Goal: Task Accomplishment & Management: Manage account settings

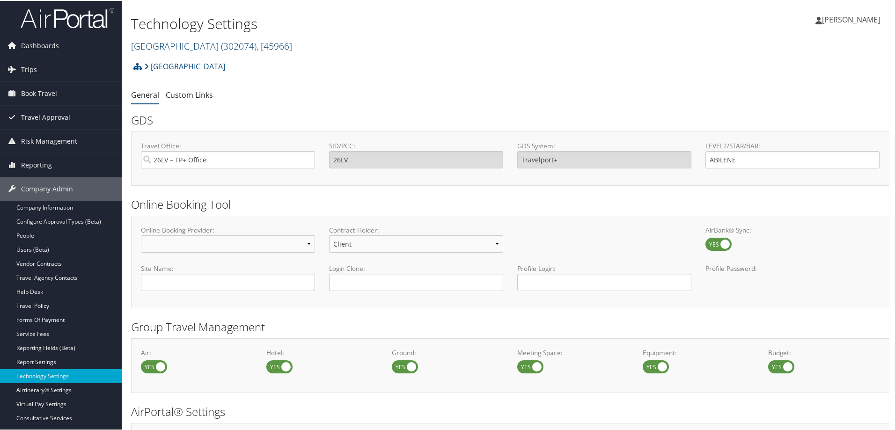
drag, startPoint x: 182, startPoint y: 43, endPoint x: 182, endPoint y: 48, distance: 5.2
click at [182, 43] on link "Abilene Christian University ( 302074 ) , [ 45966 ]" at bounding box center [211, 45] width 161 height 13
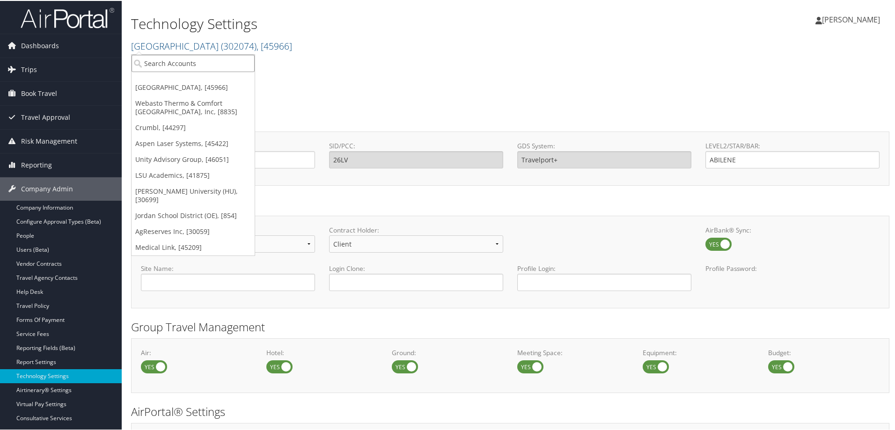
click at [183, 64] on input "search" at bounding box center [193, 62] width 123 height 17
type input "lifewave"
click at [173, 83] on div "Lifewave Inc (301817), [43474]" at bounding box center [194, 79] width 137 height 8
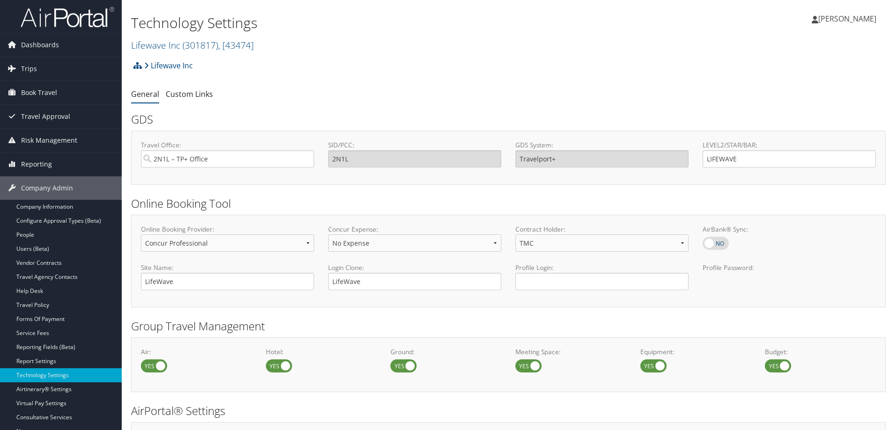
select select "4"
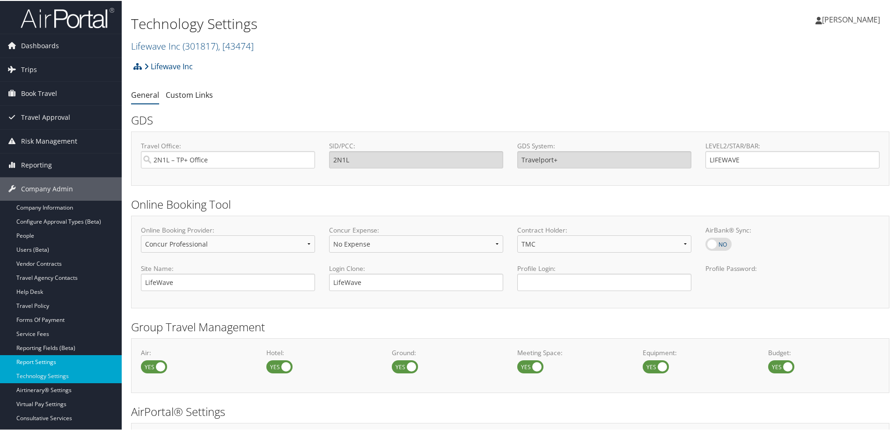
drag, startPoint x: 43, startPoint y: 357, endPoint x: 48, endPoint y: 357, distance: 5.1
click at [44, 357] on link "Report Settings" at bounding box center [61, 361] width 122 height 14
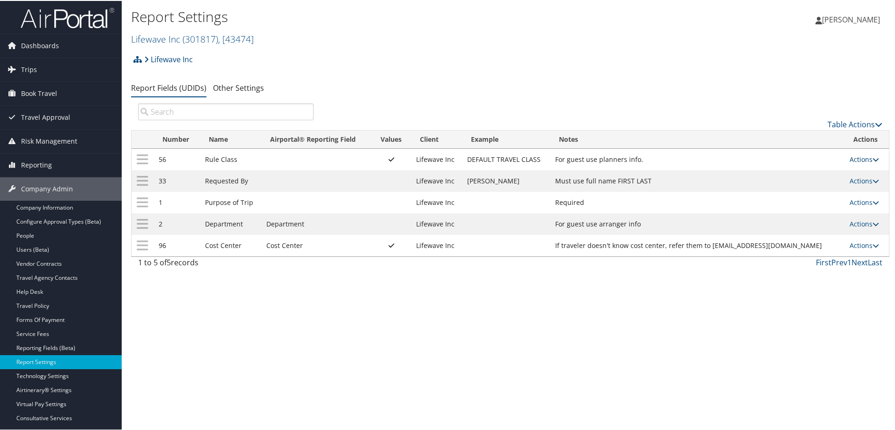
drag, startPoint x: 855, startPoint y: 155, endPoint x: 853, endPoint y: 162, distance: 6.5
click at [855, 158] on link "Actions" at bounding box center [864, 158] width 29 height 9
click at [810, 172] on link "Update Report Field Values" at bounding box center [822, 173] width 101 height 16
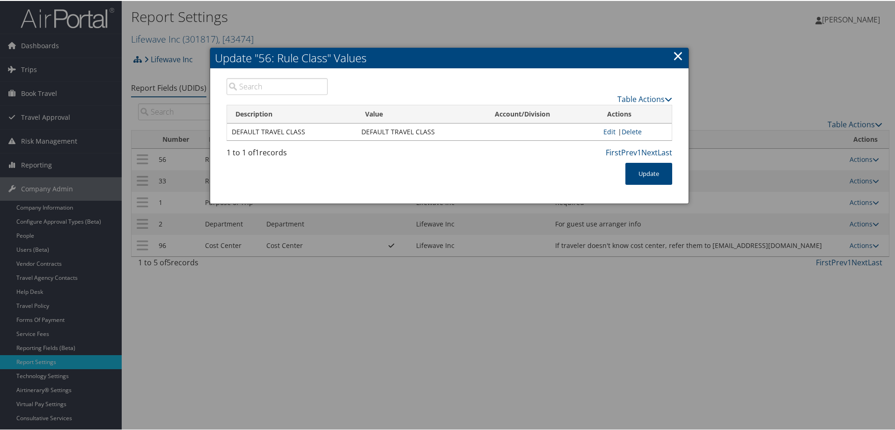
click at [677, 54] on link "×" at bounding box center [678, 54] width 11 height 19
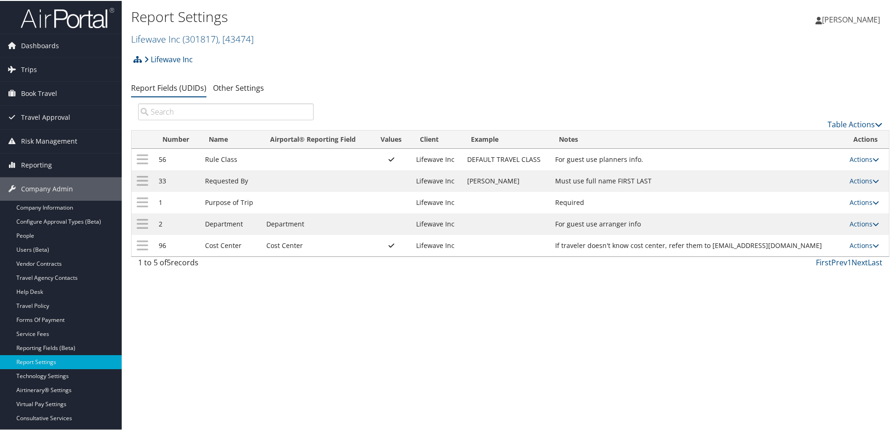
drag, startPoint x: 340, startPoint y: 337, endPoint x: 331, endPoint y: 371, distance: 35.0
click at [341, 337] on div "Report Settings Lifewave Inc ( 301817 ) , [ 43474 ] Lifewave Inc Abilene Christ…" at bounding box center [510, 215] width 777 height 430
drag, startPoint x: 169, startPoint y: 37, endPoint x: 160, endPoint y: 54, distance: 19.1
click at [169, 37] on link "Lifewave Inc ( 301817 ) , [ 43474 ]" at bounding box center [192, 38] width 123 height 13
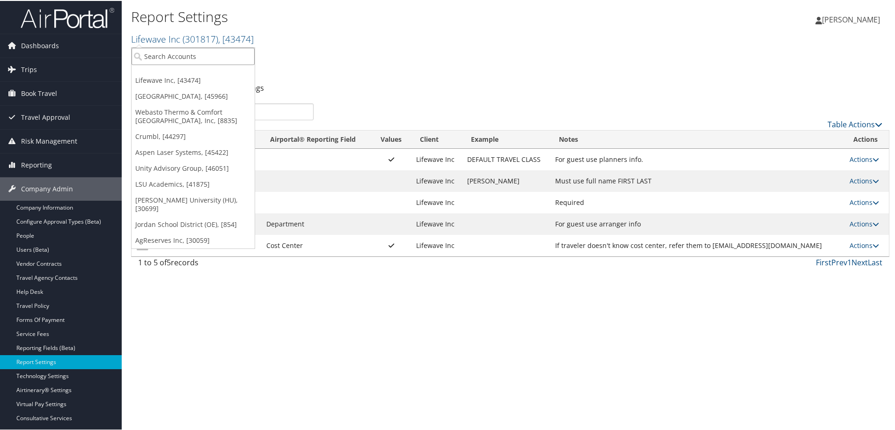
click at [161, 57] on input "search" at bounding box center [193, 55] width 123 height 17
type input "c"
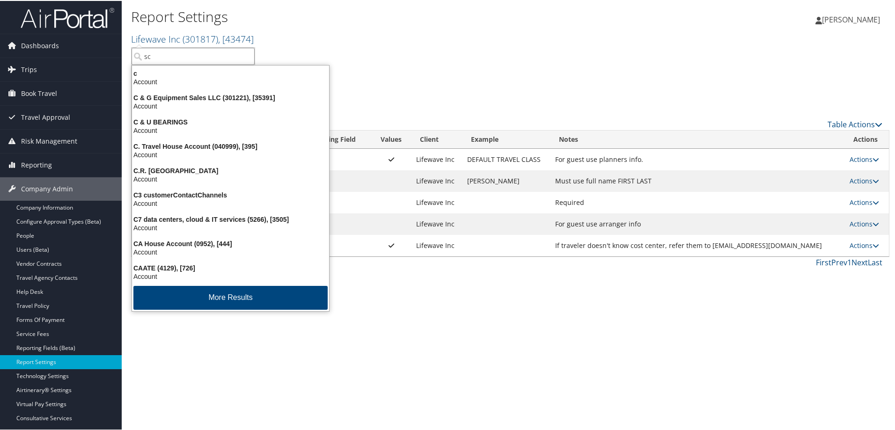
type input "sct"
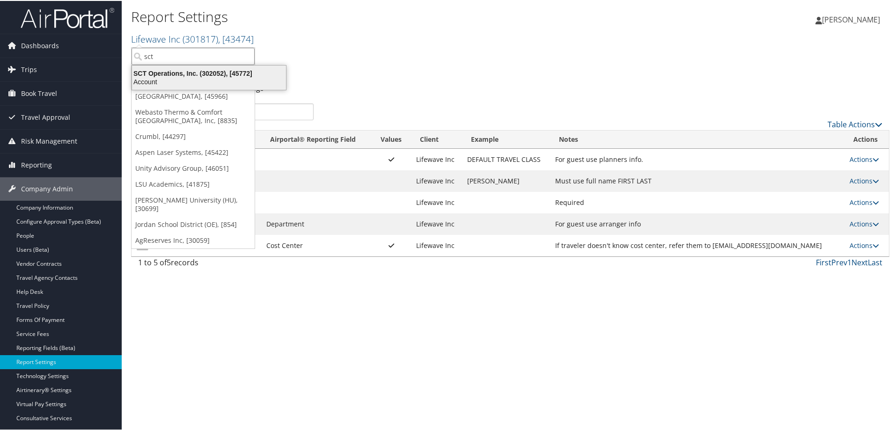
click at [172, 73] on div "SCT Operations, Inc. (302052), [45772]" at bounding box center [208, 72] width 165 height 8
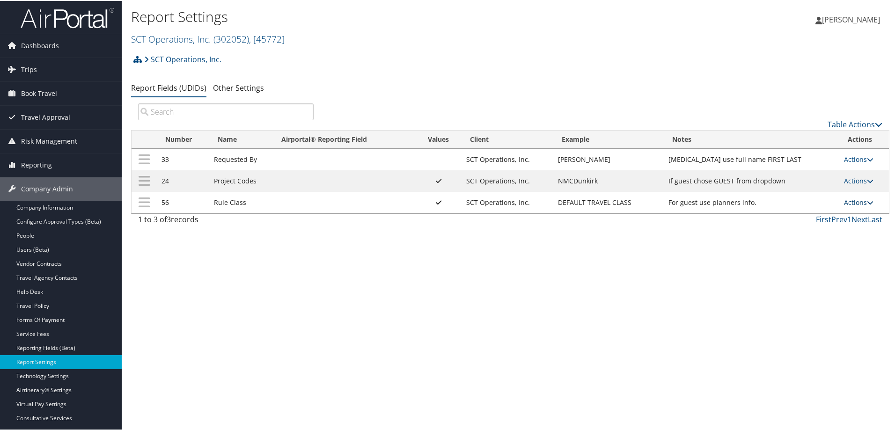
click at [861, 201] on link "Actions" at bounding box center [858, 201] width 29 height 9
click at [835, 220] on link "Update Report Field Values" at bounding box center [818, 216] width 101 height 16
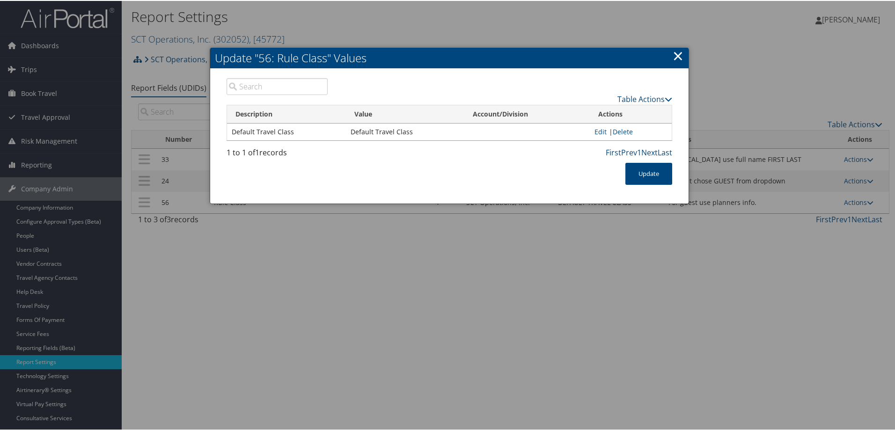
click at [683, 54] on h2 "Update "56: Rule Class" Values" at bounding box center [449, 57] width 478 height 21
click at [676, 54] on link "×" at bounding box center [678, 54] width 11 height 19
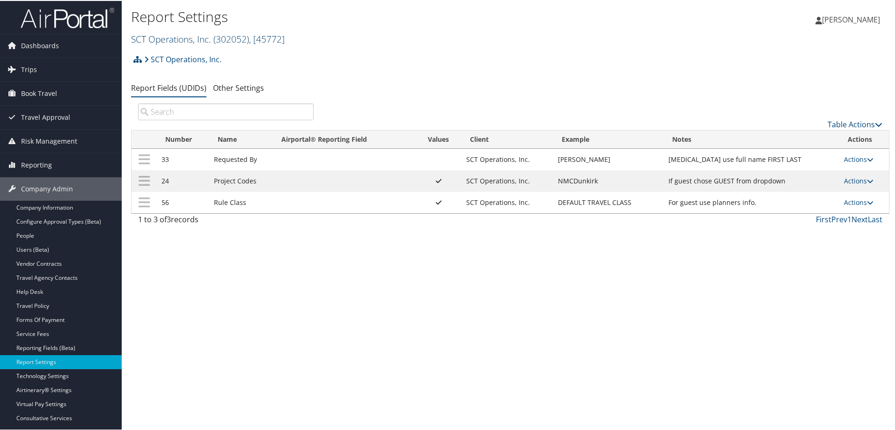
click at [191, 37] on link "SCT Operations, Inc. ( 302052 ) , [ 45772 ]" at bounding box center [208, 38] width 154 height 13
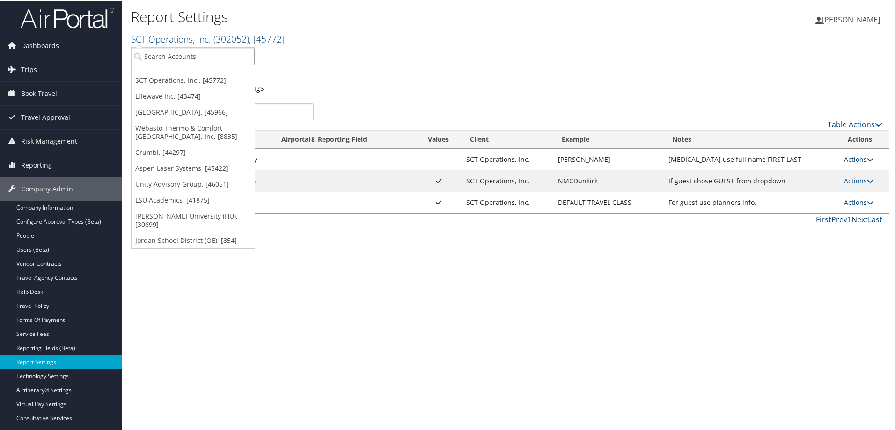
click at [172, 55] on input "search" at bounding box center [193, 55] width 123 height 17
type input "7289"
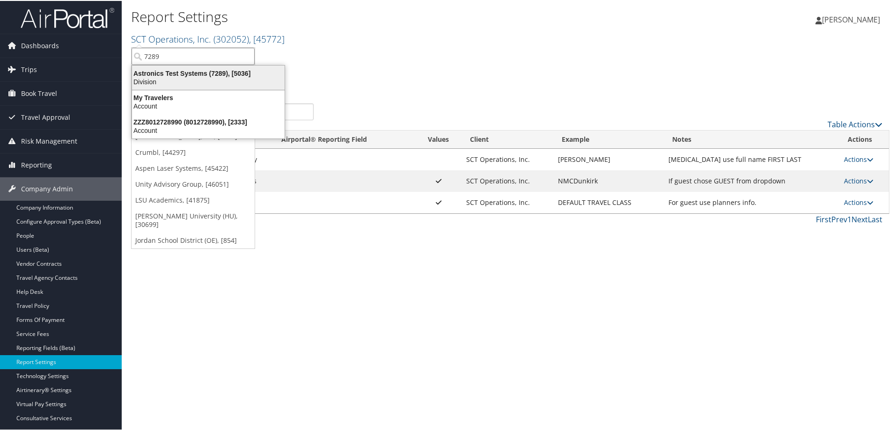
click at [188, 74] on div "Astronics Test Systems (7289), [5036]" at bounding box center [208, 72] width 164 height 8
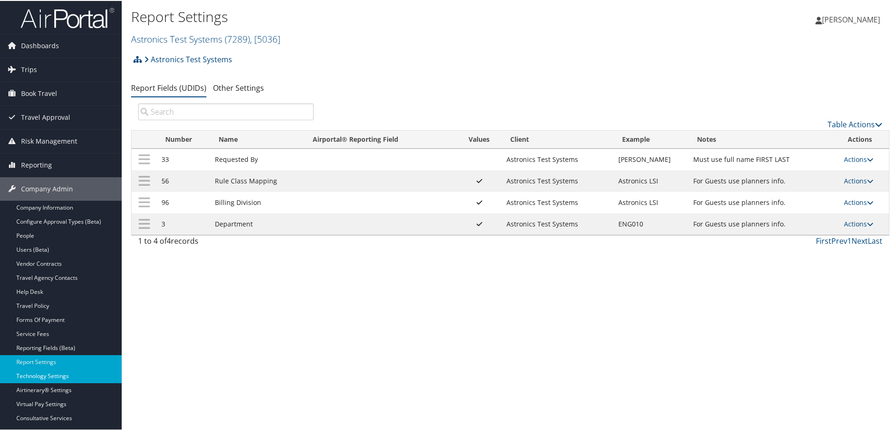
click at [49, 374] on link "Technology Settings" at bounding box center [61, 375] width 122 height 14
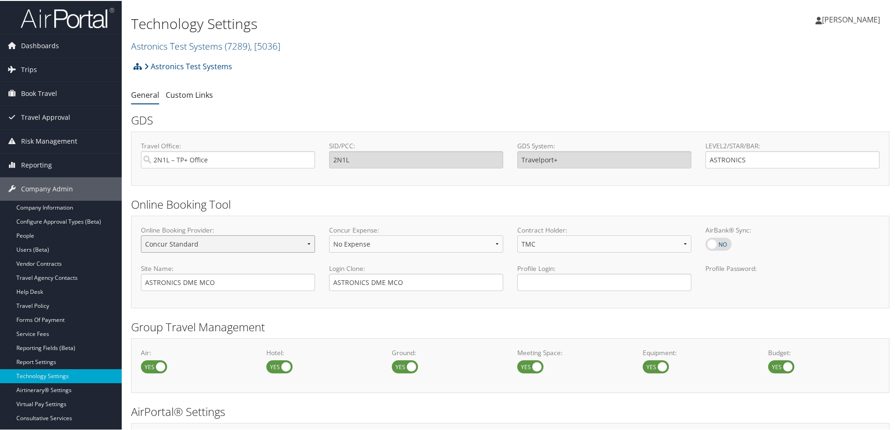
click at [308, 242] on select "Concur Standard Concur Professional Deem Certify" at bounding box center [228, 243] width 174 height 17
select select "4"
click at [141, 235] on select "Concur Standard Concur Professional Deem Certify" at bounding box center [228, 243] width 174 height 17
click at [366, 243] on select "No Expense Expense Standard Expense Premium" at bounding box center [416, 243] width 174 height 17
select select "1"
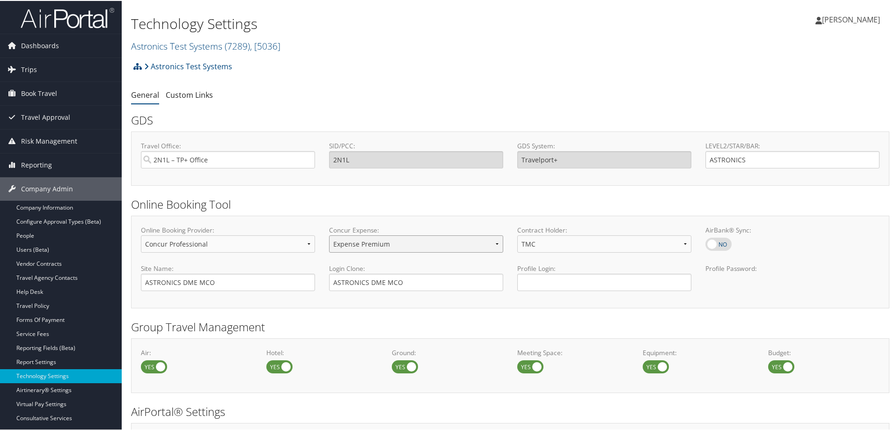
click at [329, 235] on select "No Expense Expense Standard Expense Premium" at bounding box center [416, 243] width 174 height 17
click at [370, 243] on select "No Expense Expense Standard Expense Premium" at bounding box center [416, 243] width 174 height 17
click at [329, 235] on select "No Expense Expense Standard Expense Premium" at bounding box center [416, 243] width 174 height 17
click at [539, 245] on select "Client TMC" at bounding box center [604, 243] width 174 height 17
select select "0"
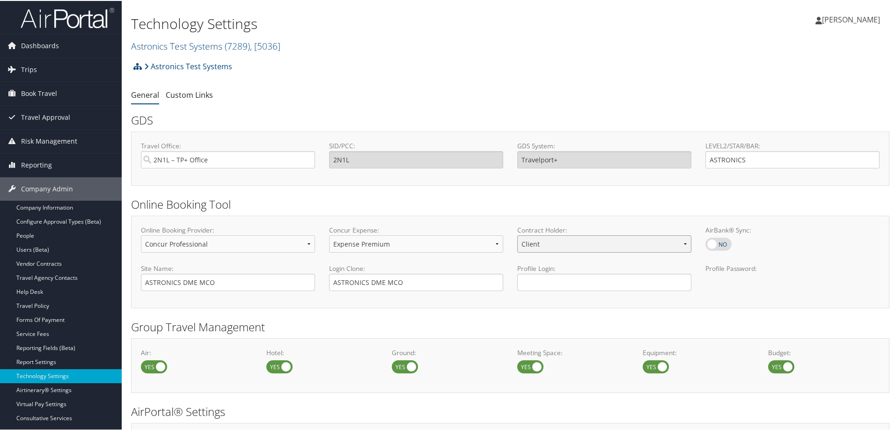
click at [517, 235] on select "Client TMC" at bounding box center [604, 243] width 174 height 17
drag, startPoint x: 222, startPoint y: 280, endPoint x: 66, endPoint y: 280, distance: 155.4
type input "Astronics Test Systems"
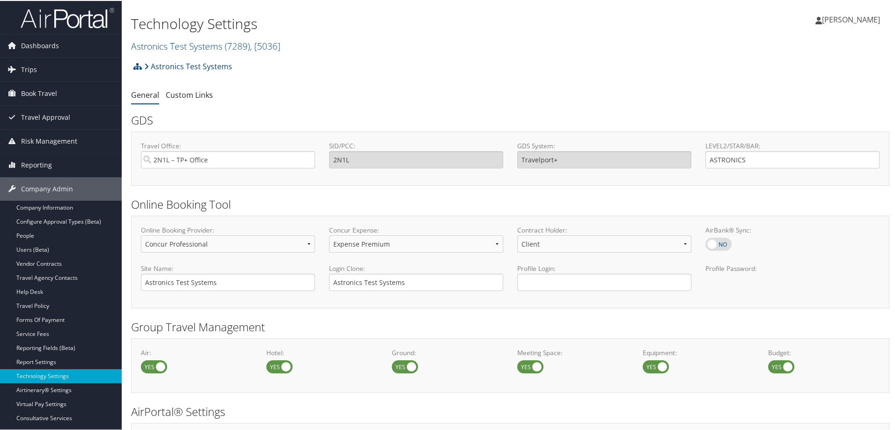
click at [361, 306] on div "Online Booking Provider: Concur Standard Concur Professional Deem Certify Concu…" at bounding box center [510, 261] width 758 height 92
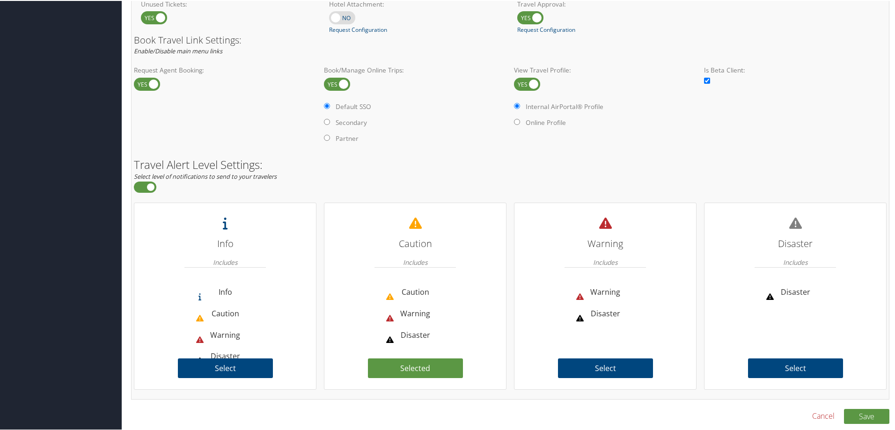
scroll to position [570, 0]
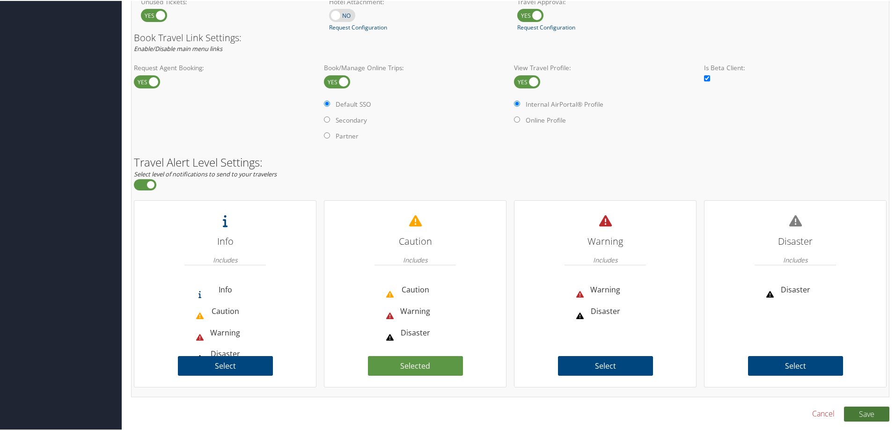
click at [863, 414] on button "Save" at bounding box center [866, 413] width 45 height 15
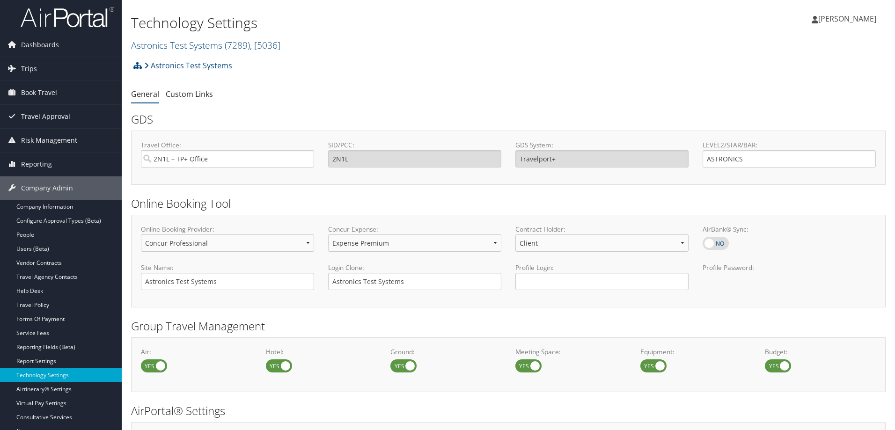
select select "4"
